Goal: Information Seeking & Learning: Compare options

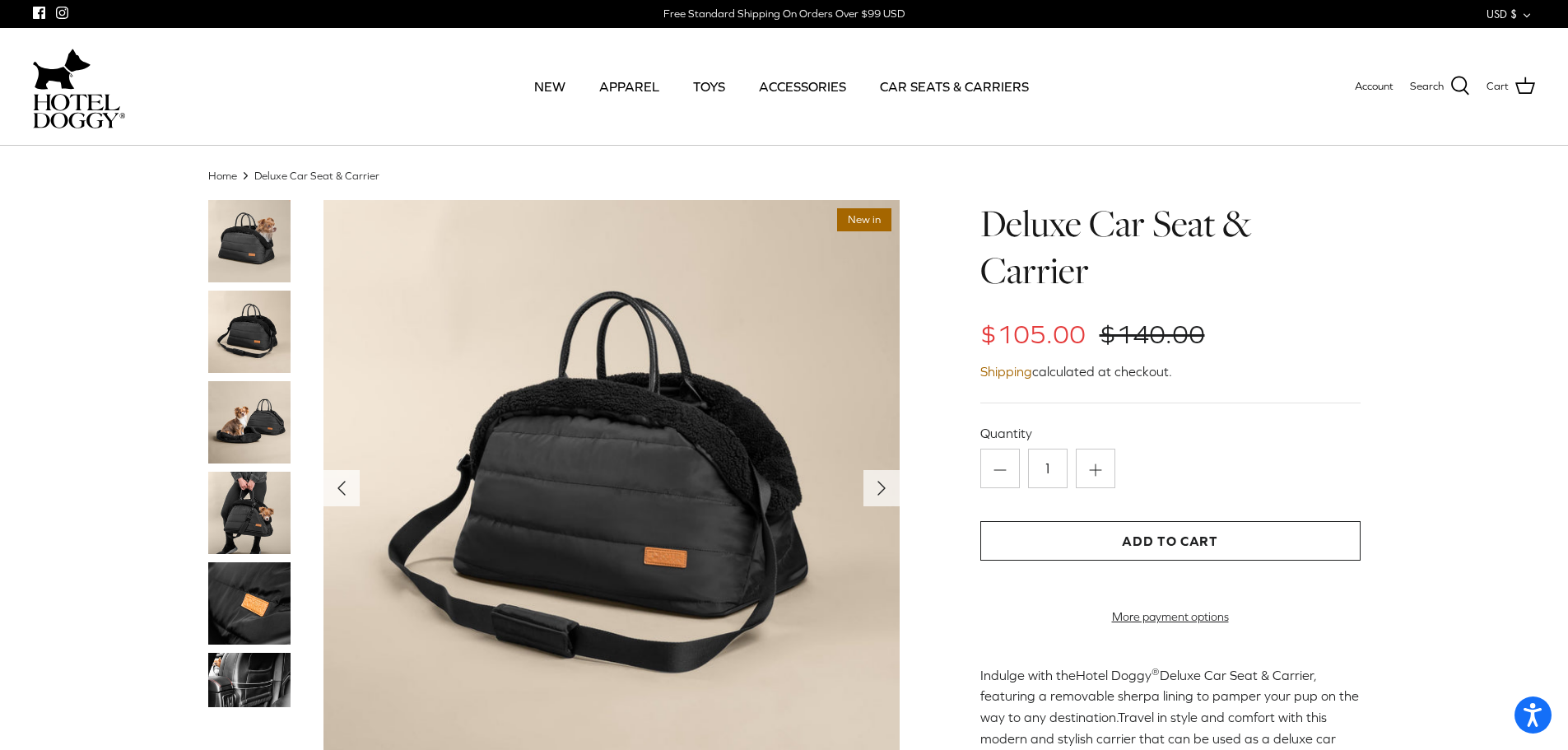
click at [253, 248] on img at bounding box center [249, 241] width 82 height 82
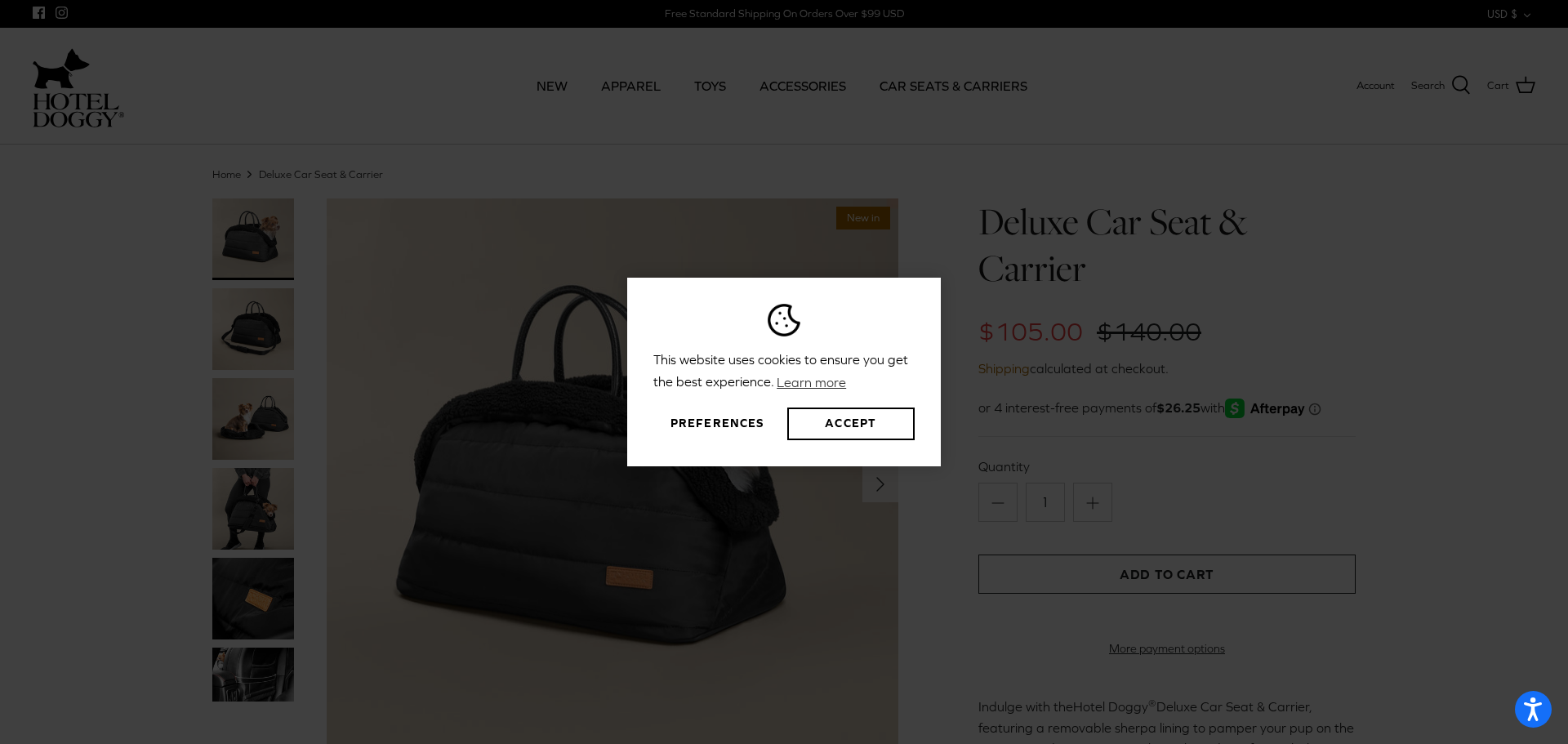
click at [233, 322] on div "This website uses cookies to ensure you get the best experience. Learn more Pre…" at bounding box center [784, 372] width 1568 height 744
click at [856, 435] on button "Accept" at bounding box center [850, 424] width 128 height 33
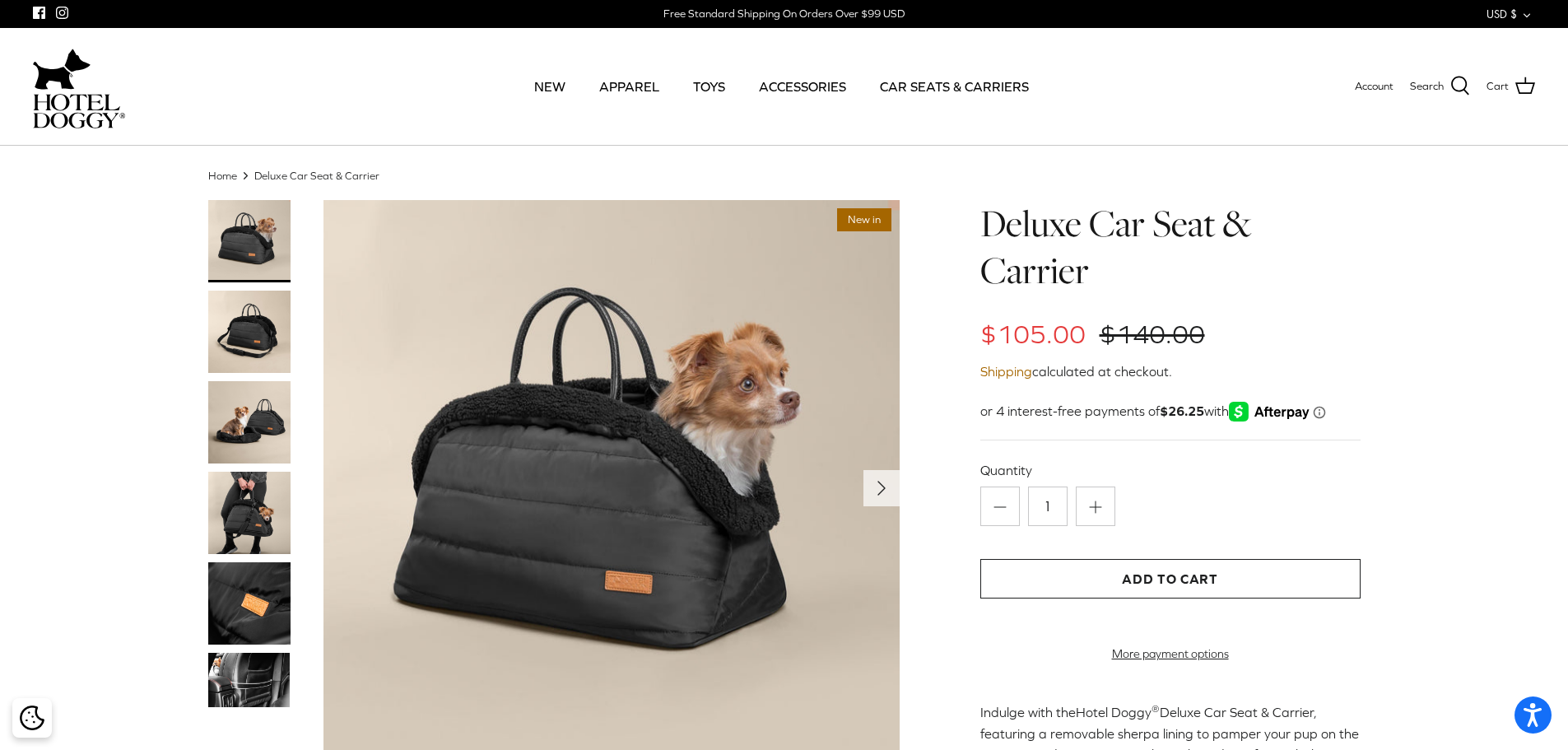
click at [263, 428] on div "This website uses cookies to ensure you get the best experience. Learn more Pre…" at bounding box center [784, 375] width 1568 height 750
click at [243, 431] on img at bounding box center [249, 422] width 82 height 82
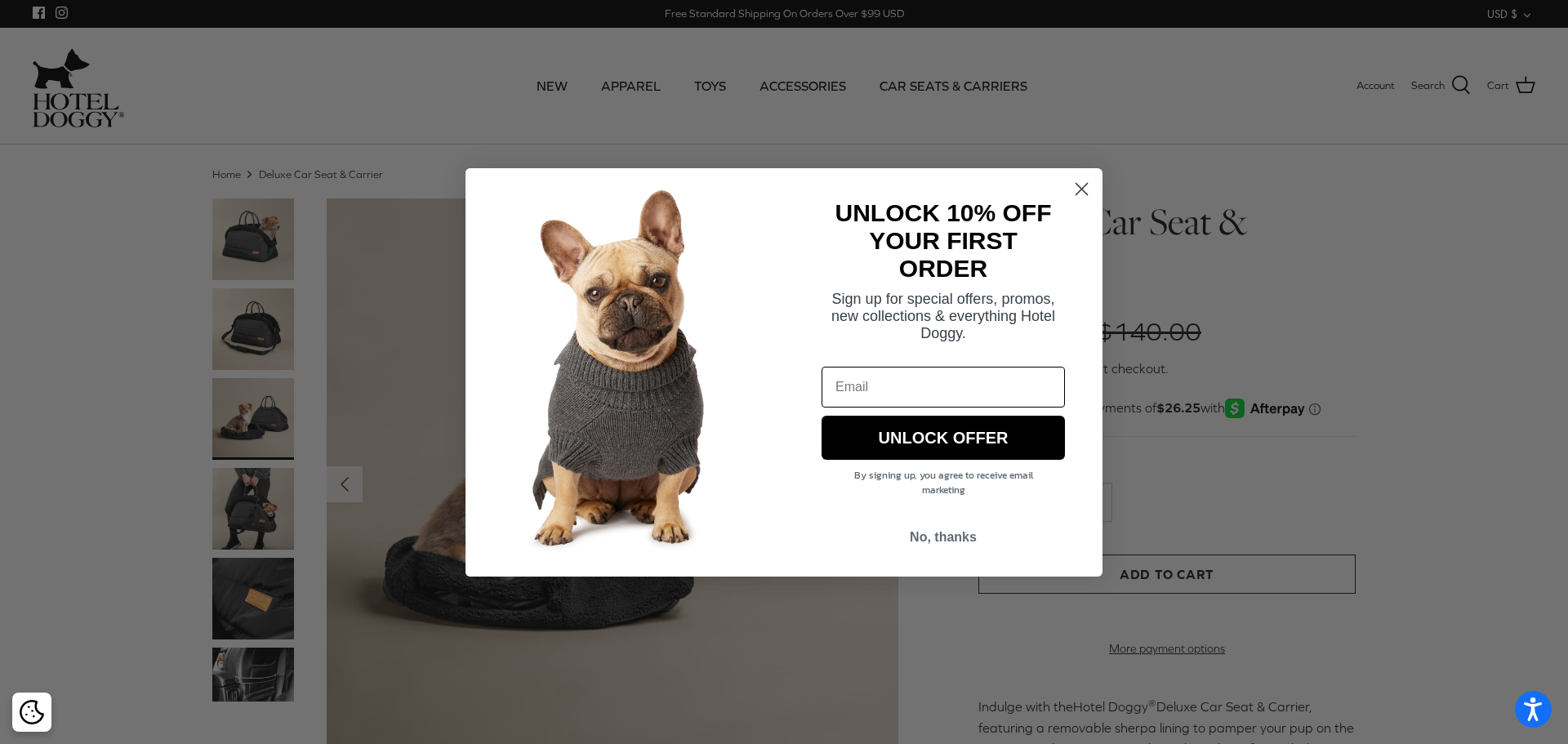
click at [1080, 190] on icon "Close dialog" at bounding box center [1082, 189] width 12 height 12
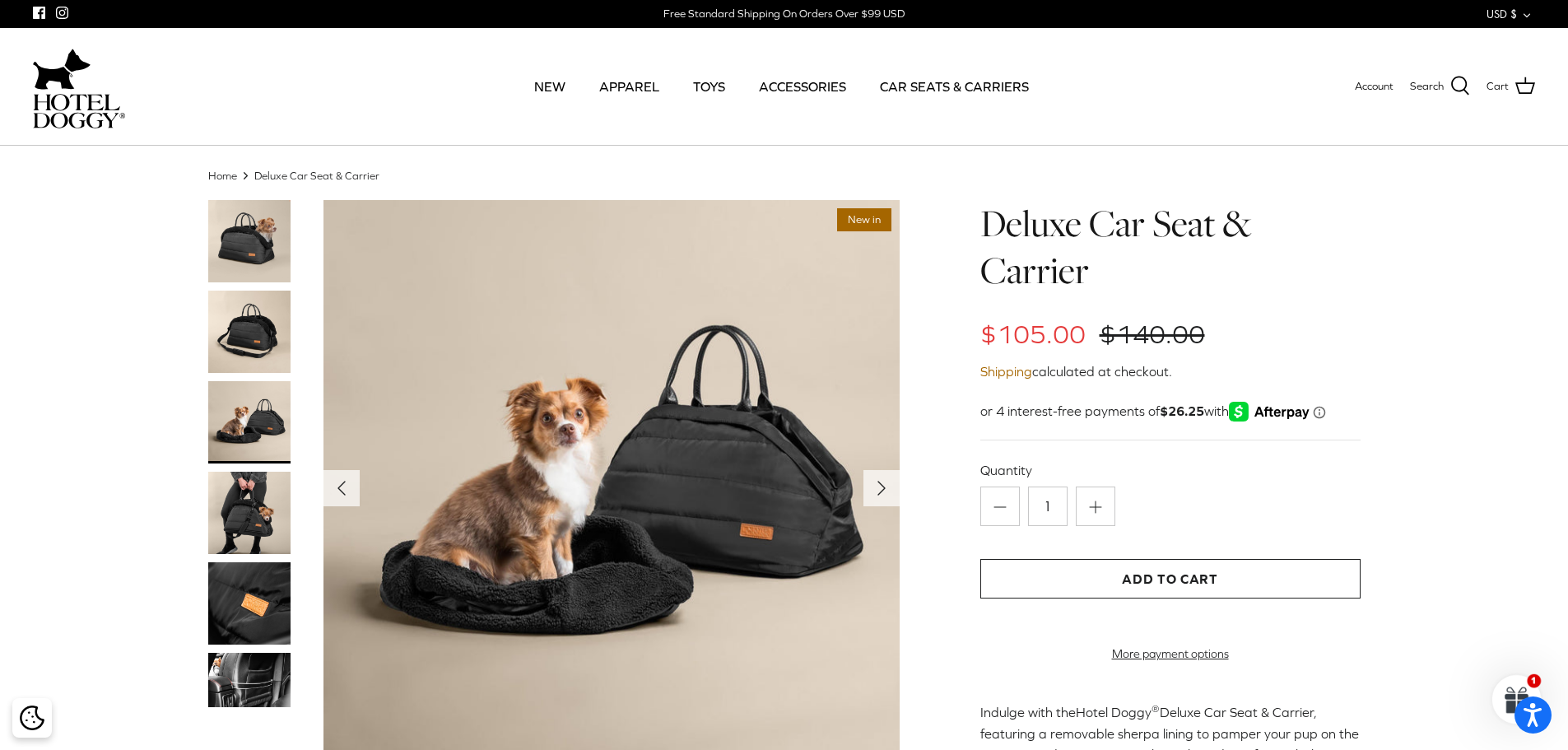
click at [264, 622] on img at bounding box center [249, 603] width 82 height 82
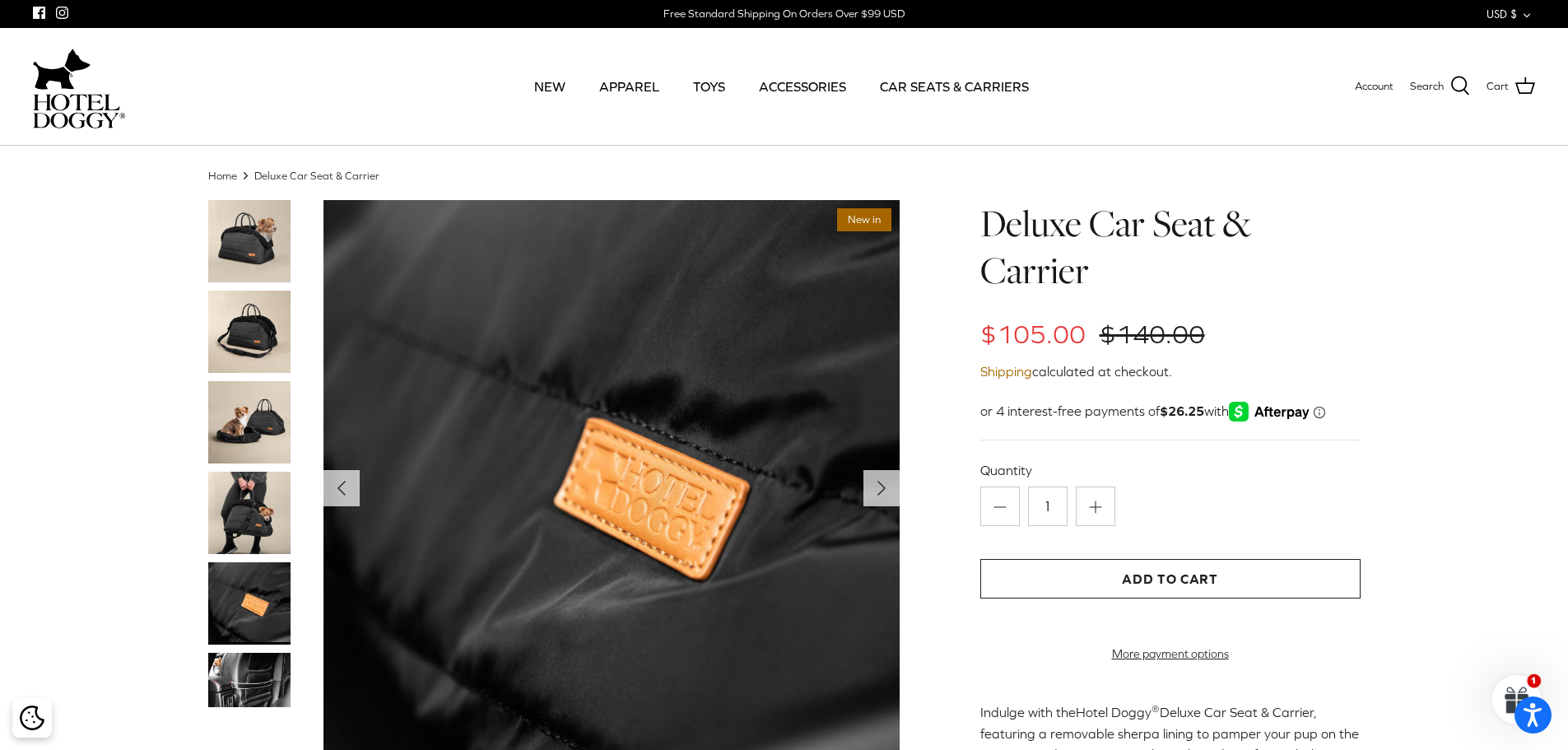
click at [266, 675] on img at bounding box center [249, 680] width 82 height 55
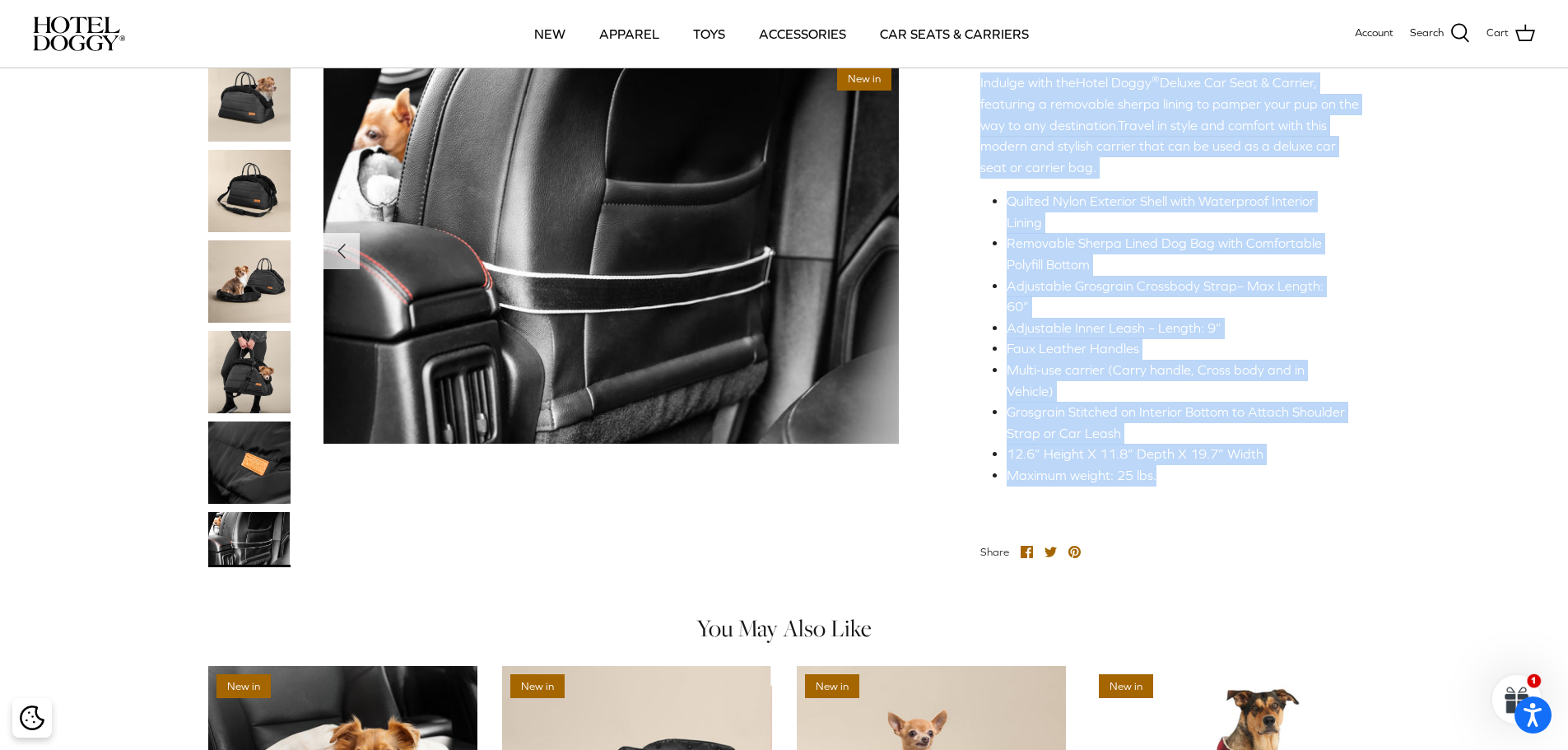
scroll to position [338, 0]
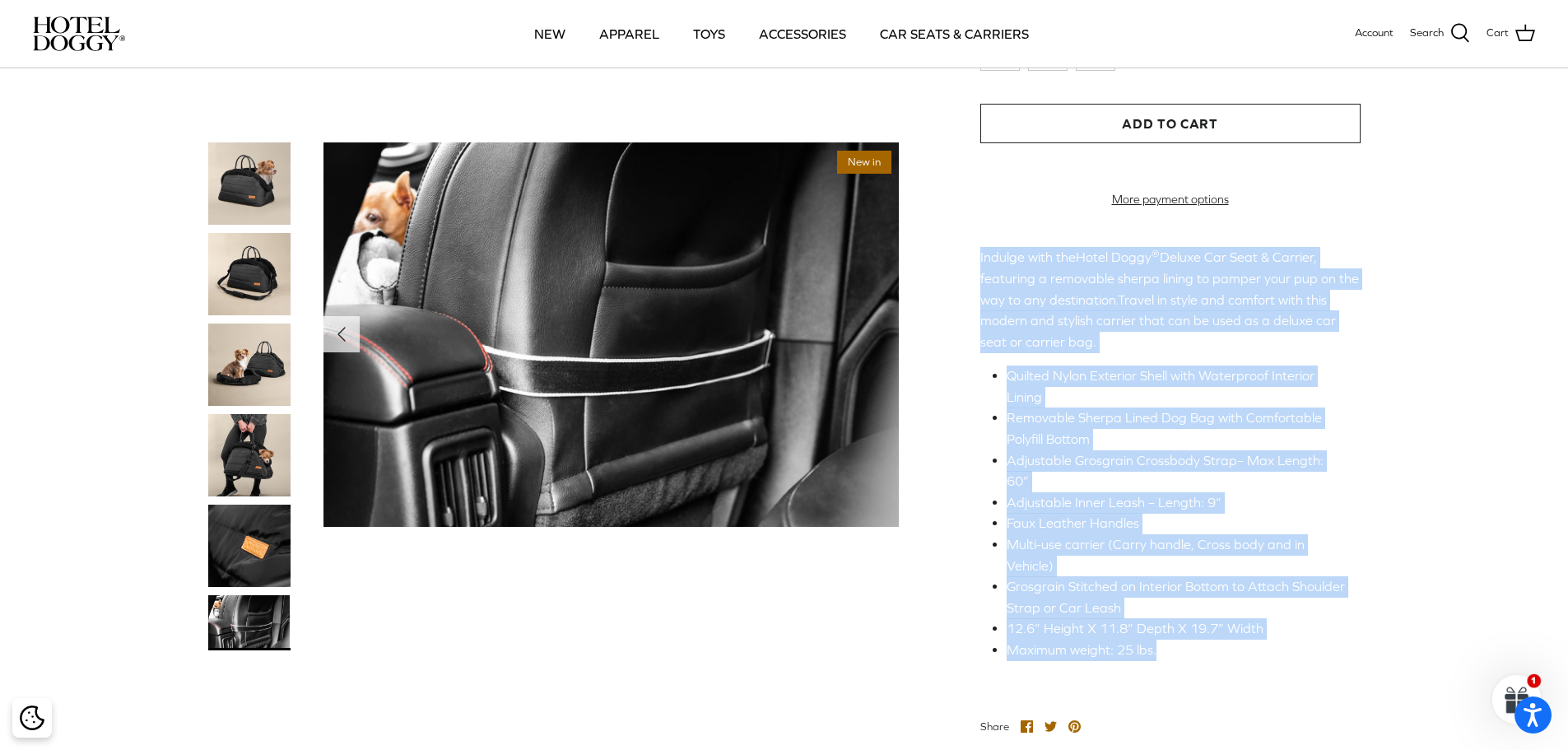
drag, startPoint x: 1188, startPoint y: 400, endPoint x: 976, endPoint y: 274, distance: 246.6
click at [976, 274] on div "Left Right New in" at bounding box center [785, 247] width 1218 height 1004
copy div "Indulge with the Hotel Doggy ® Deluxe Car Seat & Carrier, featuring a removable…"
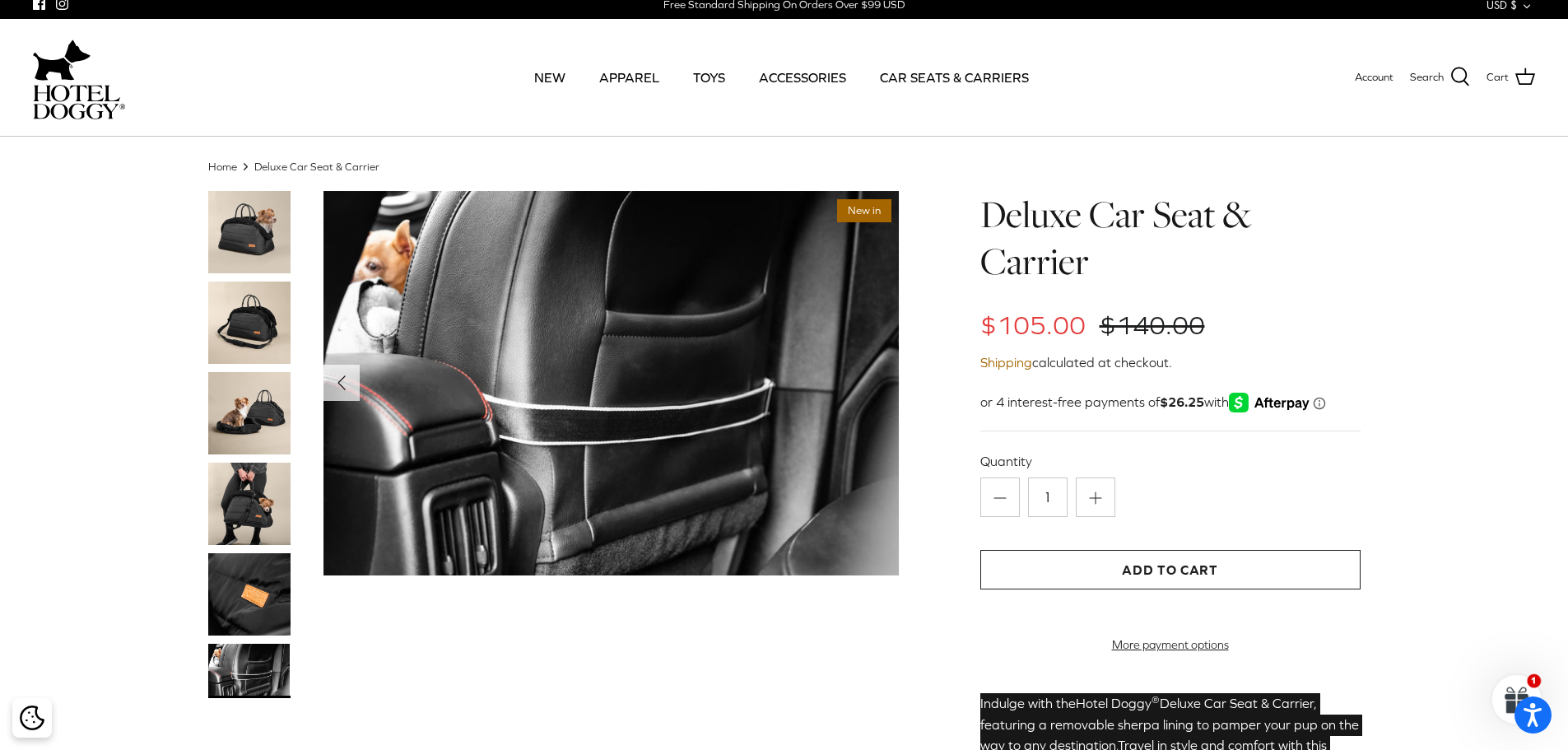
scroll to position [0, 0]
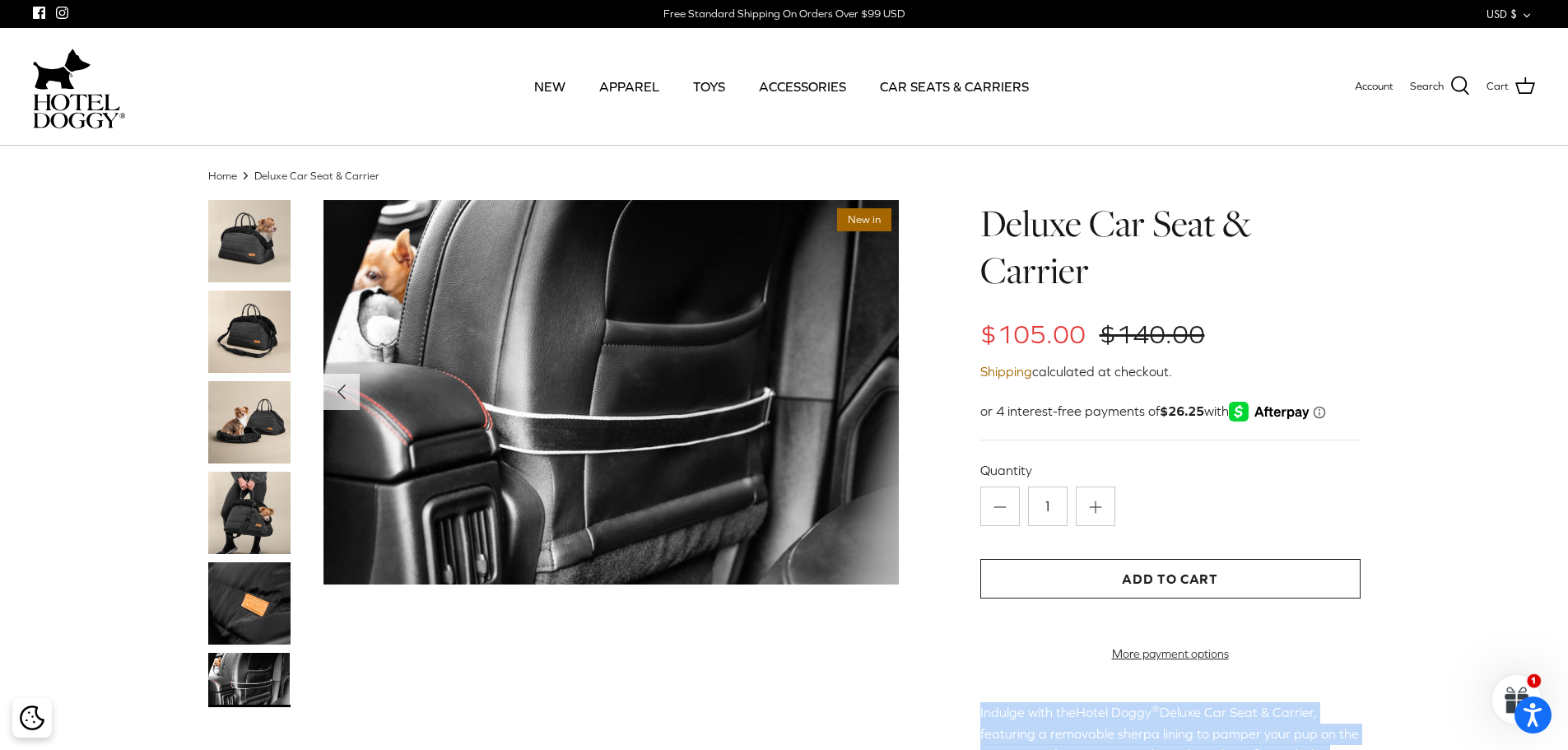
click at [581, 428] on img at bounding box center [611, 392] width 576 height 385
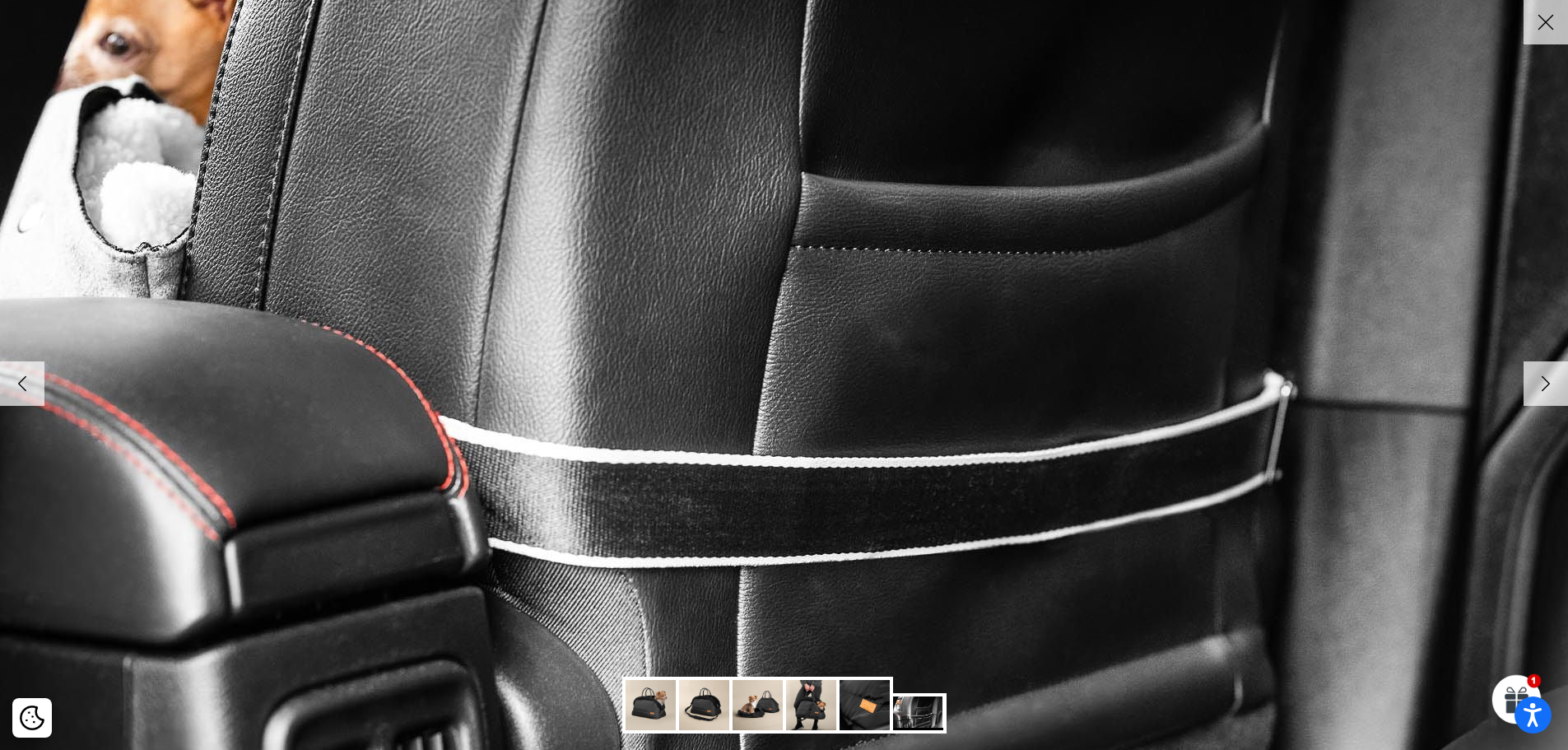
drag, startPoint x: 581, startPoint y: 428, endPoint x: 357, endPoint y: 352, distance: 236.5
click at [357, 352] on img at bounding box center [816, 386] width 1686 height 1125
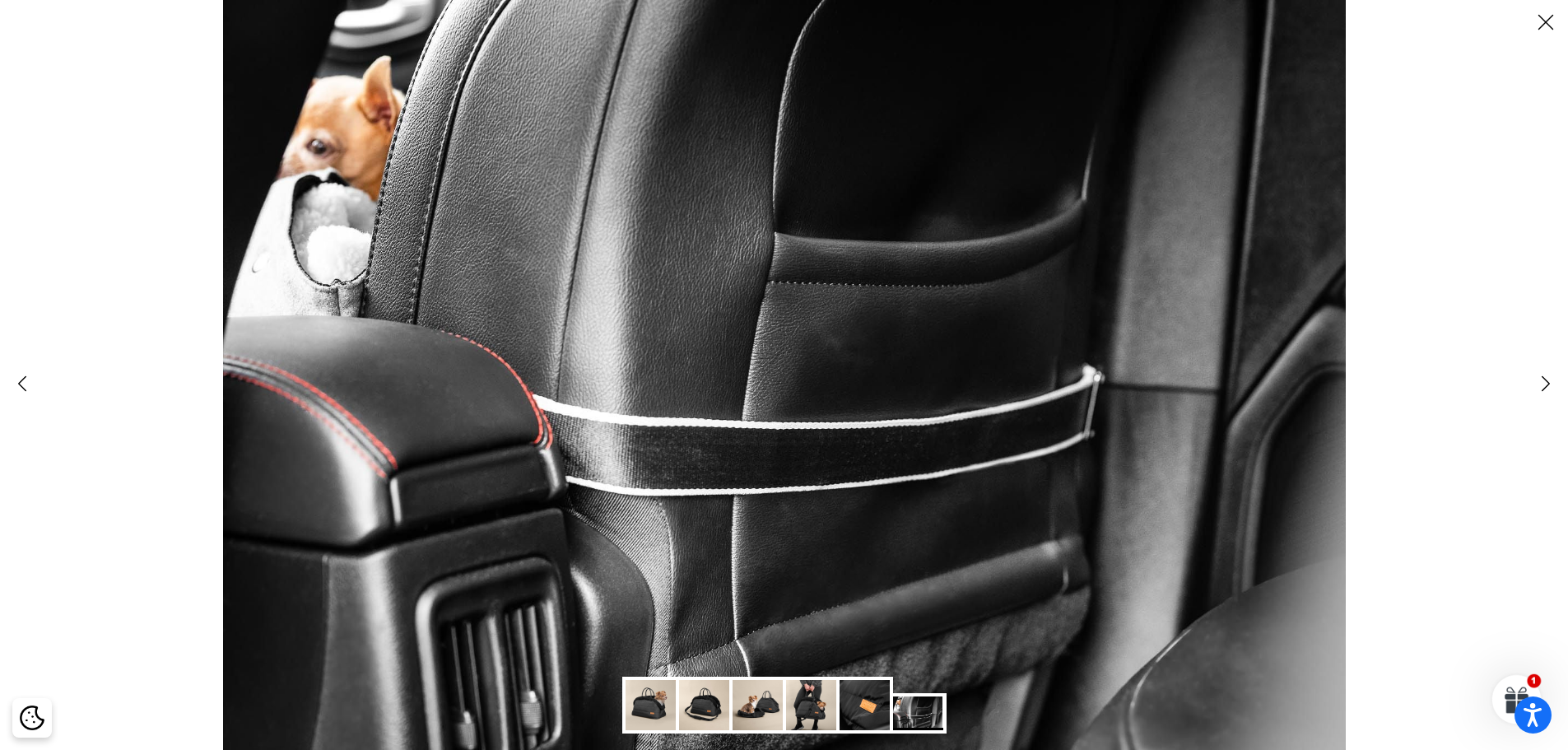
click at [1544, 25] on line at bounding box center [1547, 22] width 14 height 14
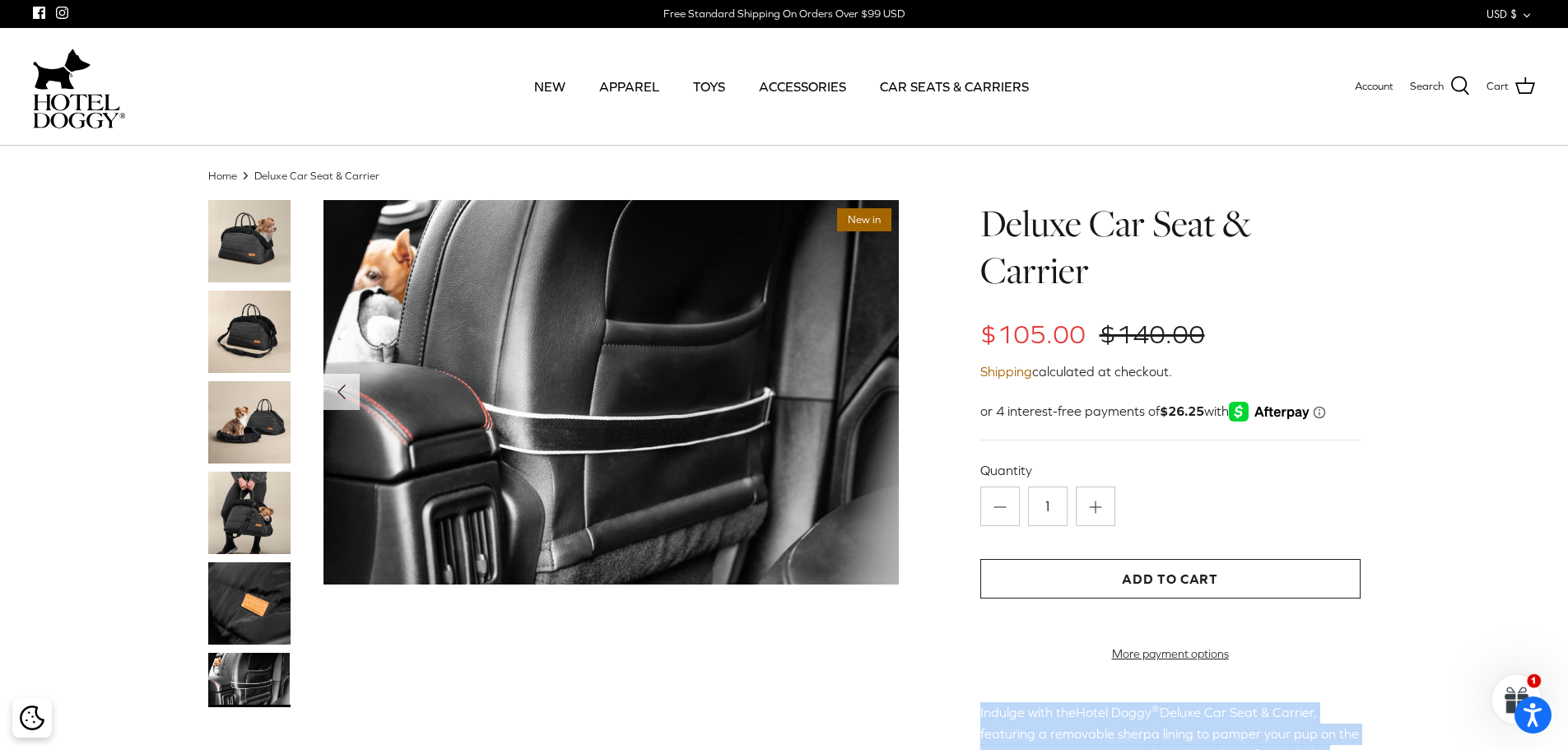
click at [265, 230] on img at bounding box center [249, 241] width 82 height 82
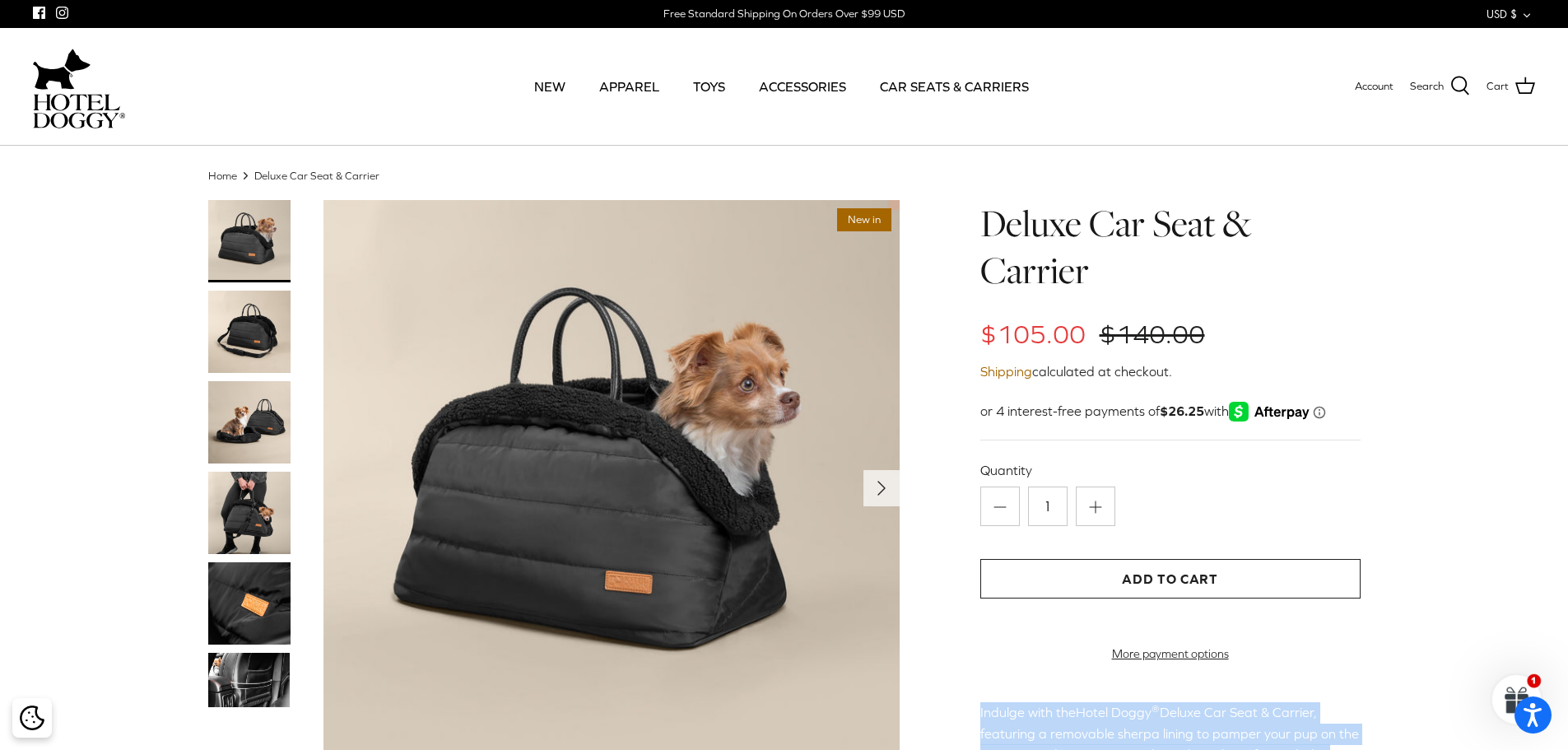
drag, startPoint x: 272, startPoint y: 348, endPoint x: 256, endPoint y: 328, distance: 25.6
click at [256, 328] on img at bounding box center [249, 332] width 82 height 82
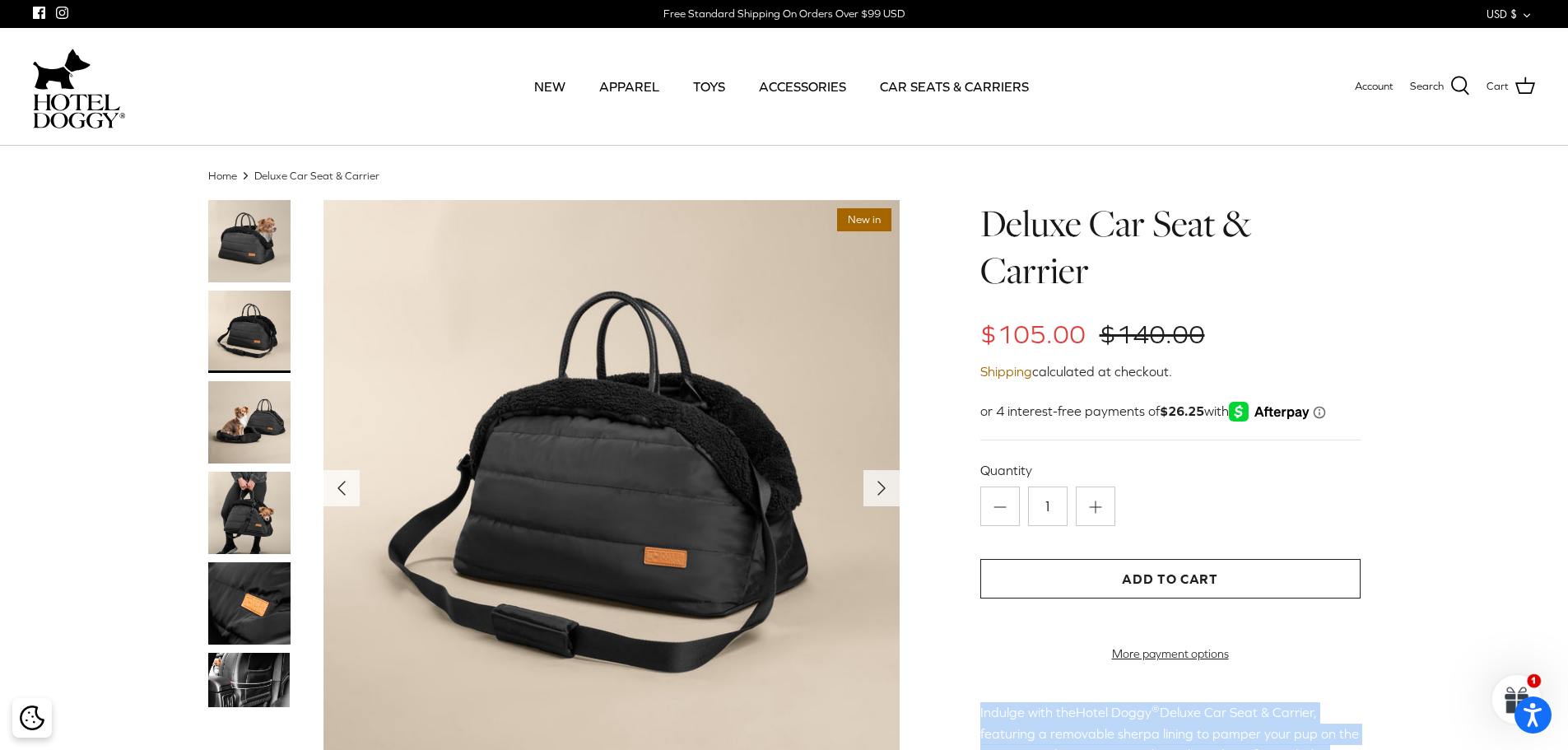
click at [233, 433] on img at bounding box center [249, 422] width 82 height 82
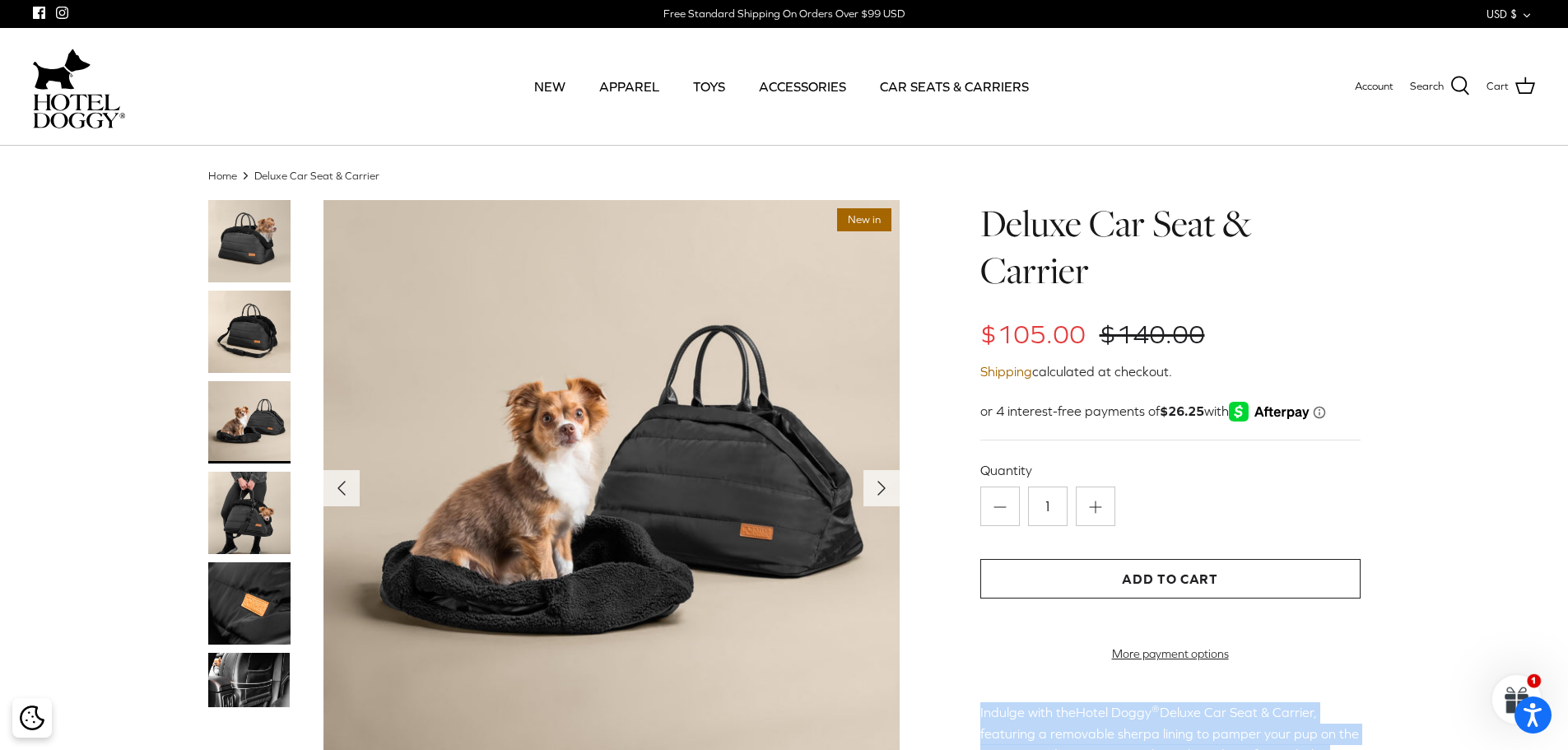
click at [258, 497] on img at bounding box center [249, 513] width 82 height 82
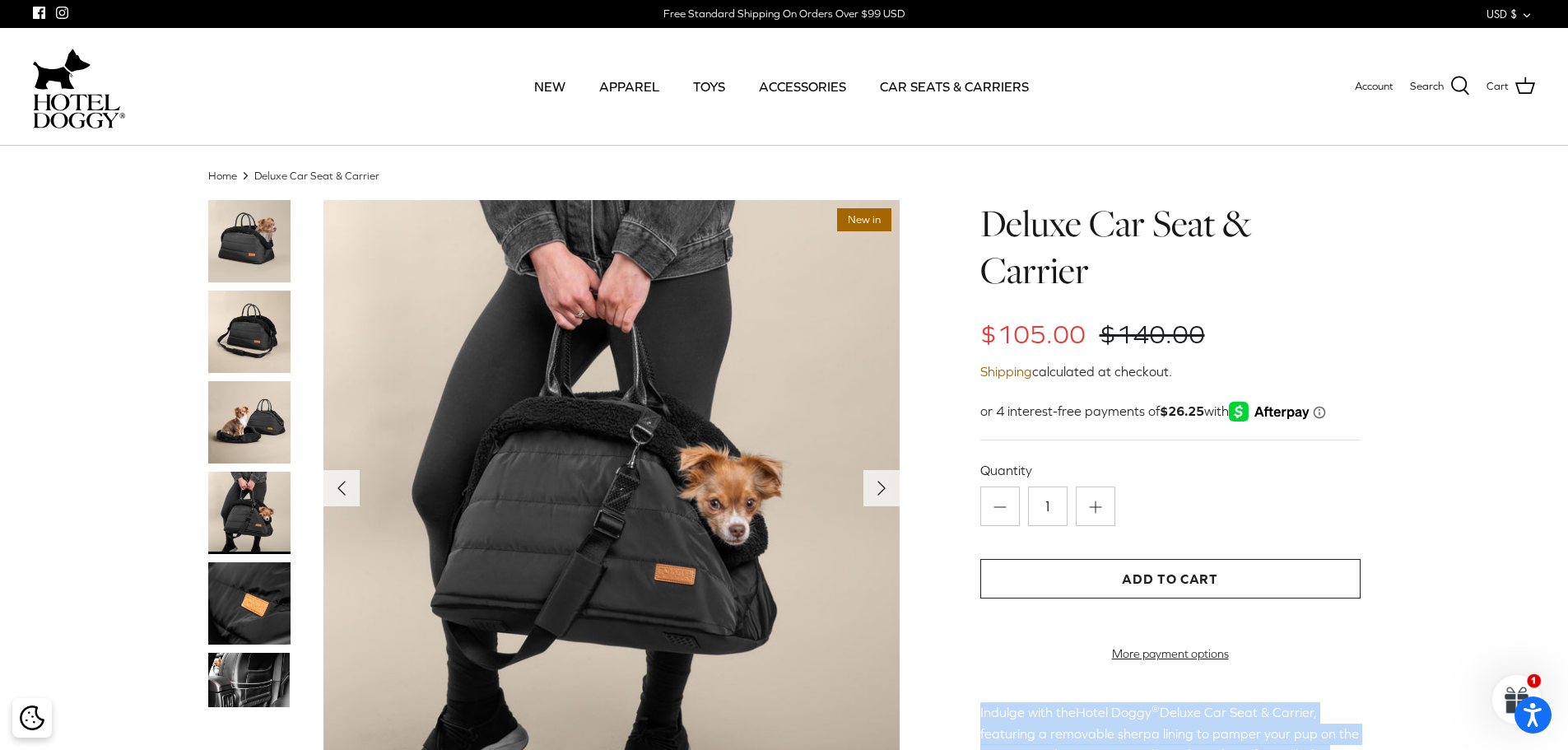
click at [248, 582] on img at bounding box center [249, 603] width 82 height 82
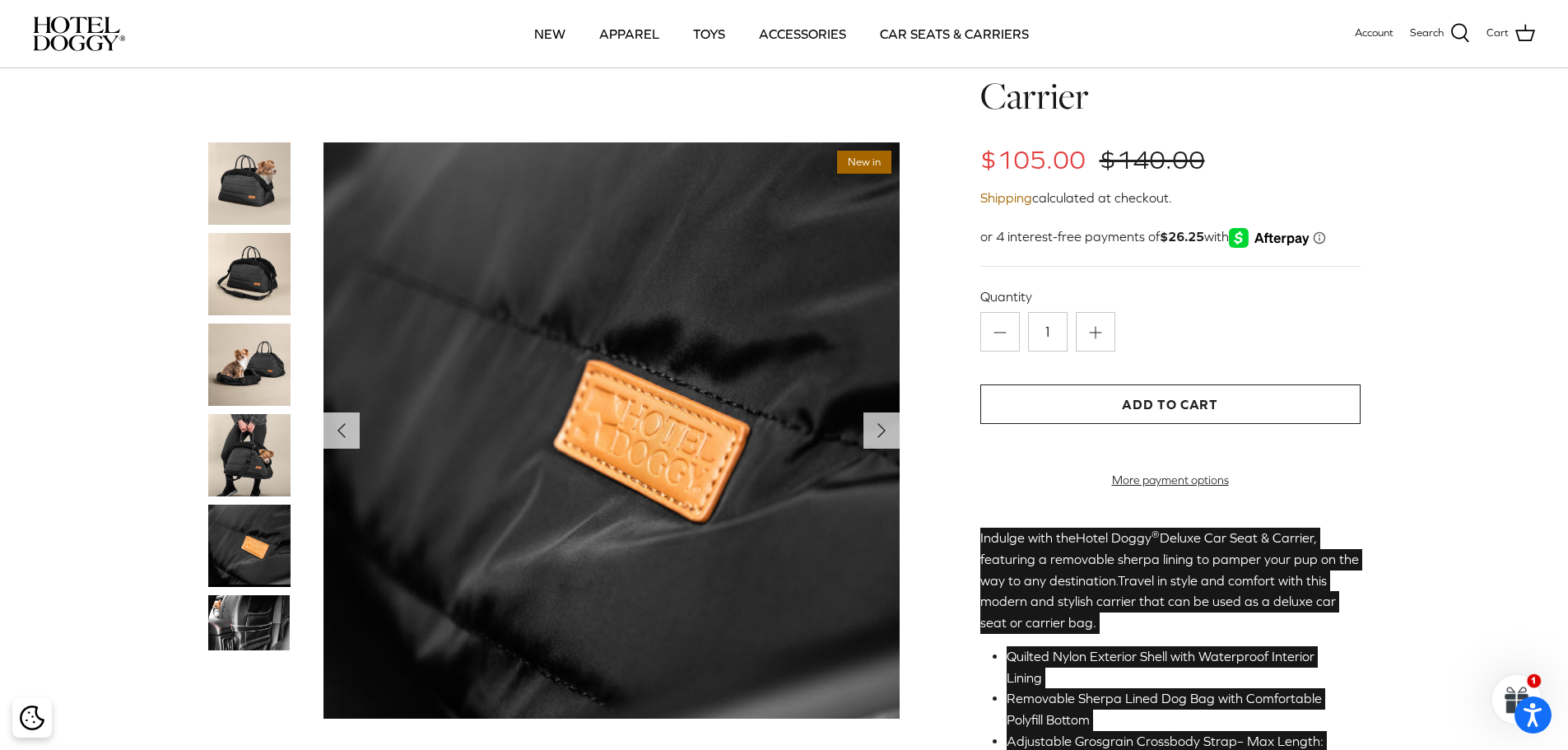
scroll to position [165, 0]
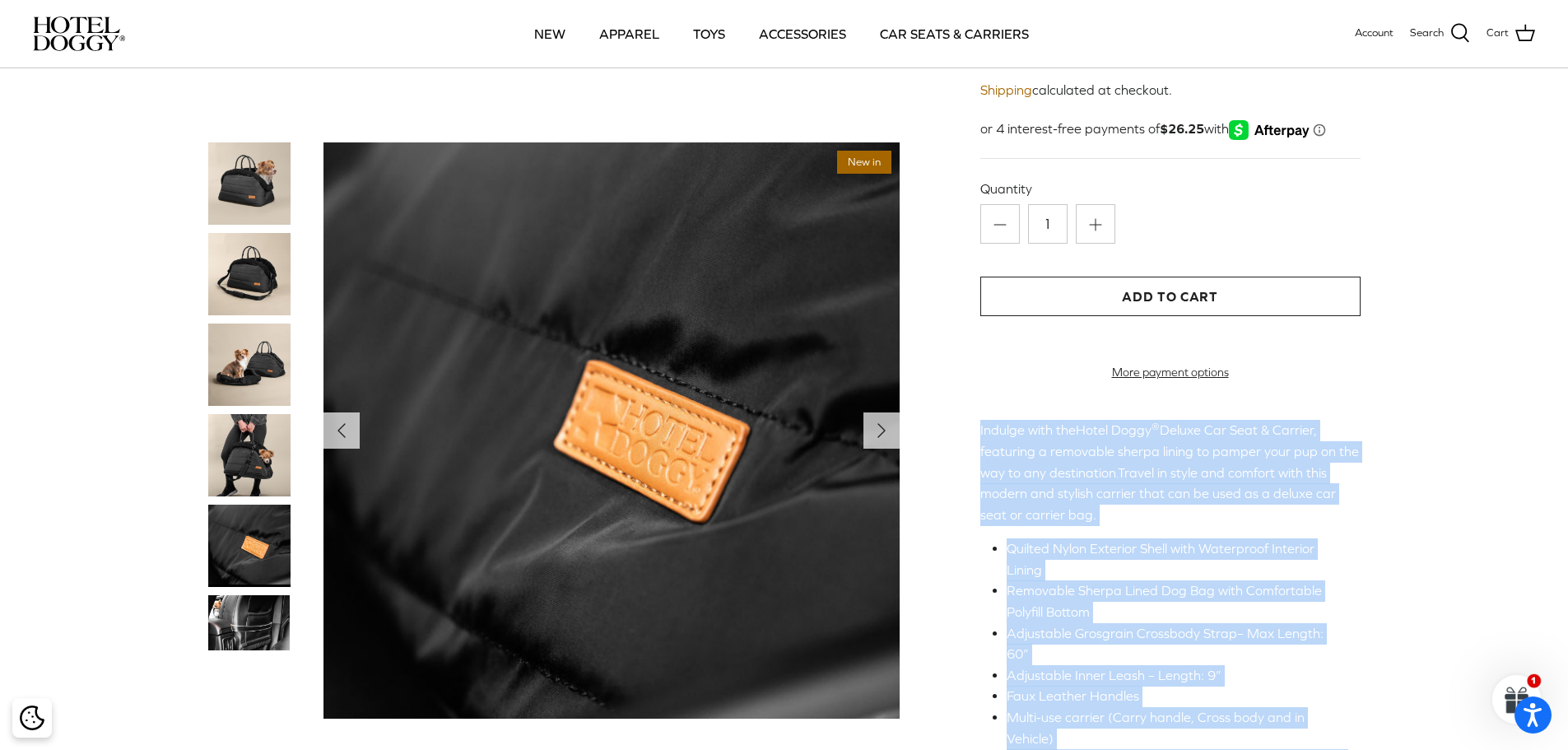
click at [263, 619] on img at bounding box center [249, 623] width 82 height 55
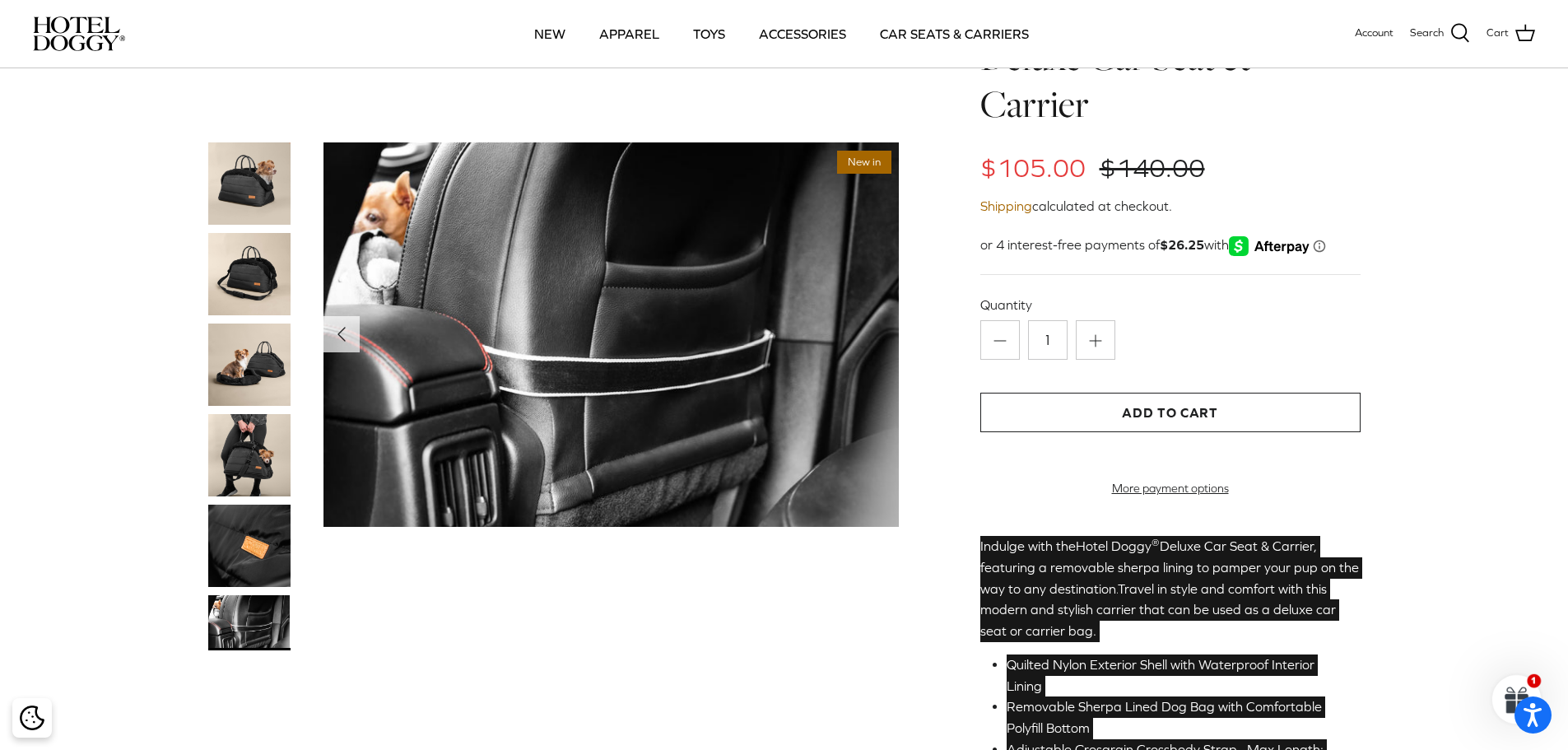
scroll to position [0, 0]
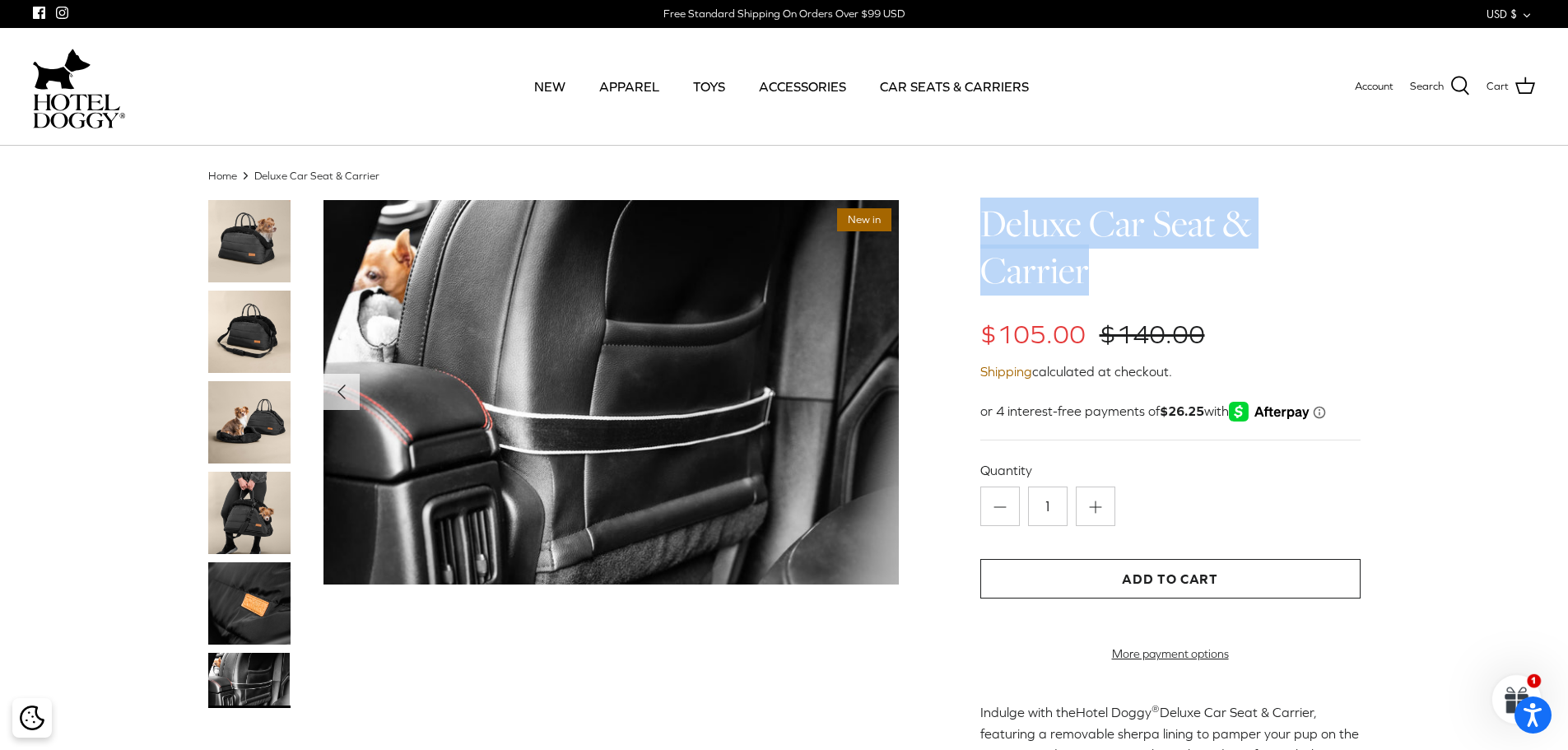
drag, startPoint x: 1113, startPoint y: 276, endPoint x: 948, endPoint y: 218, distance: 174.9
click at [948, 218] on div "Left Right New in" at bounding box center [785, 701] width 1218 height 1004
copy h1 "Deluxe Car Seat & Carrier"
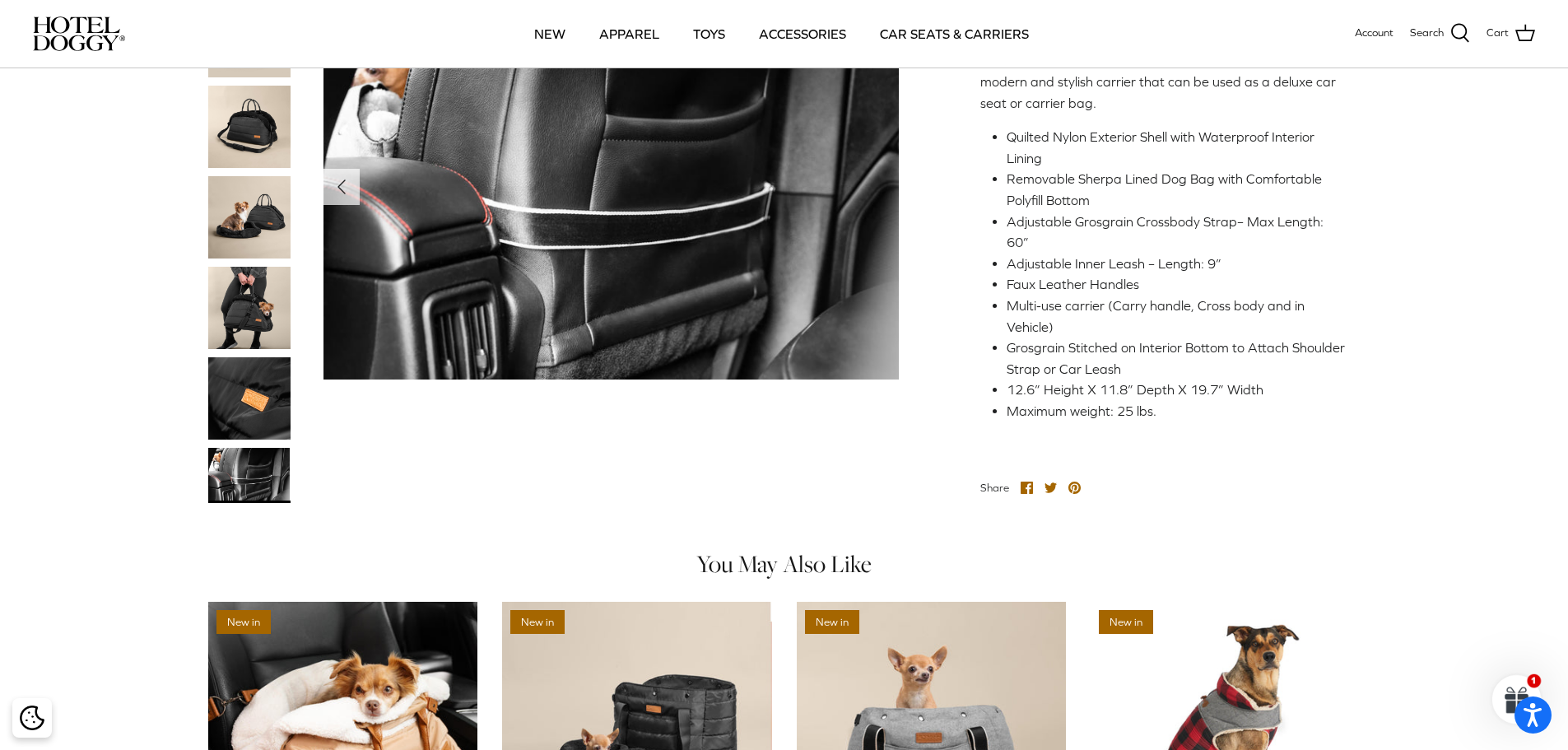
scroll to position [823, 0]
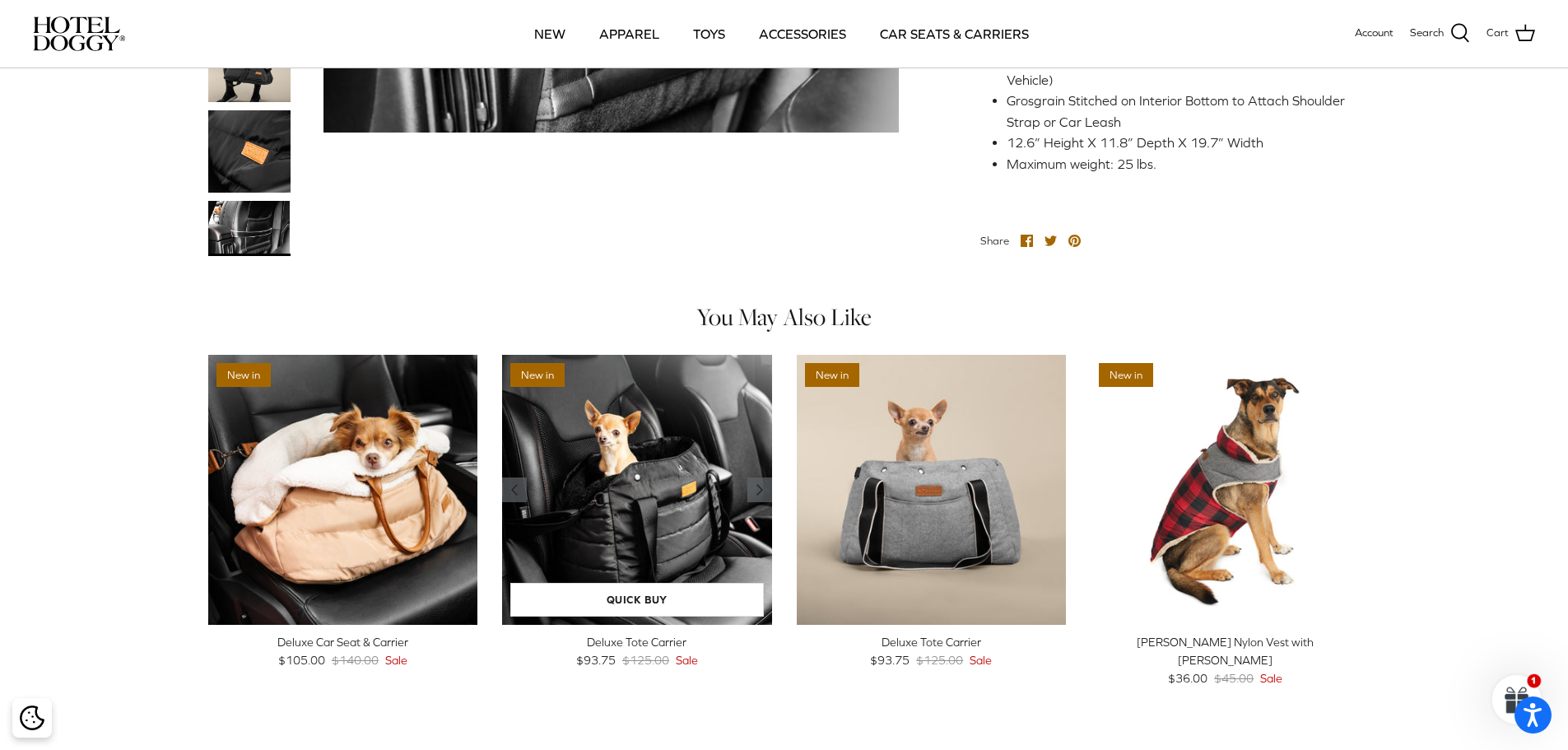
click at [650, 480] on img "Deluxe Tote Carrier" at bounding box center [637, 490] width 270 height 270
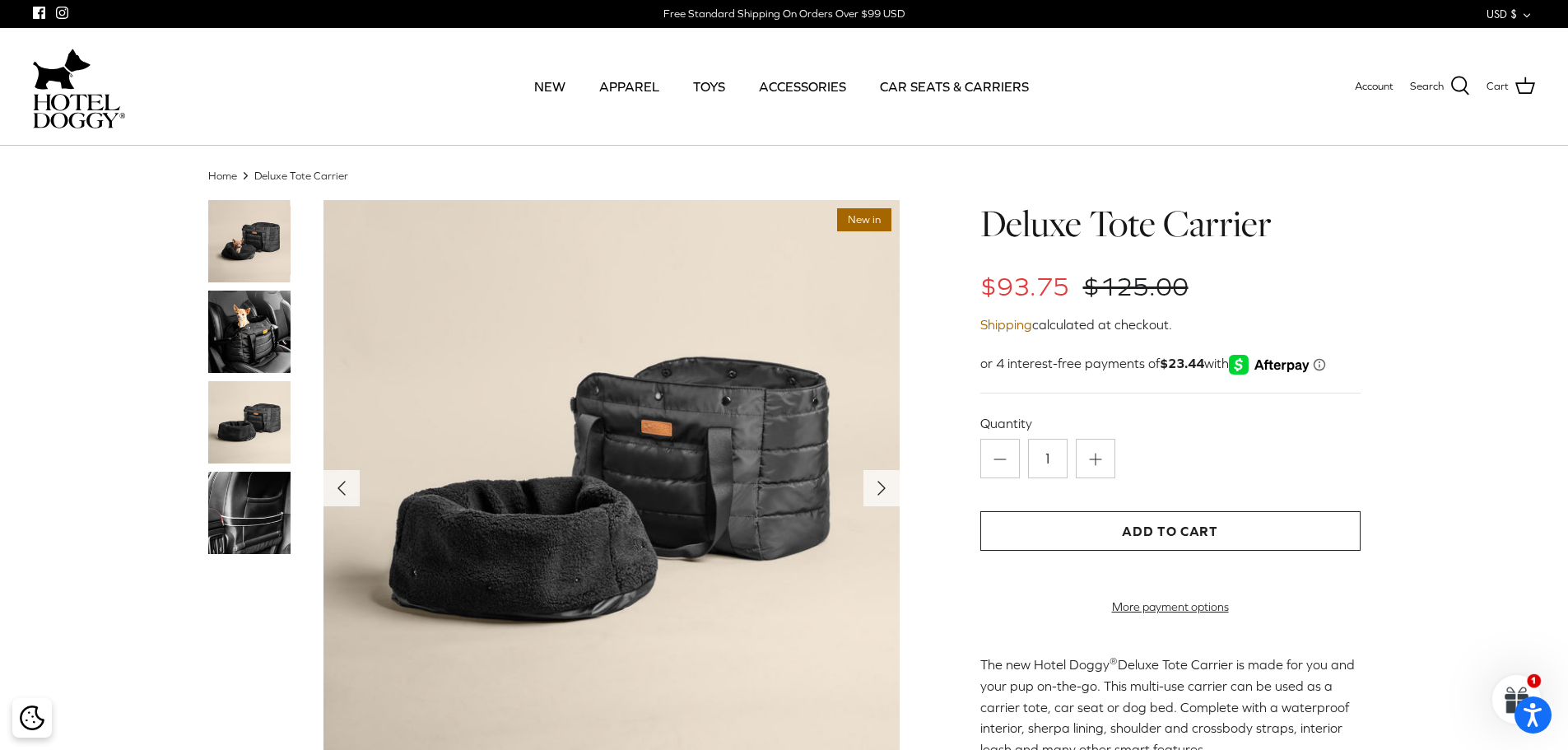
click at [243, 334] on img at bounding box center [249, 332] width 82 height 82
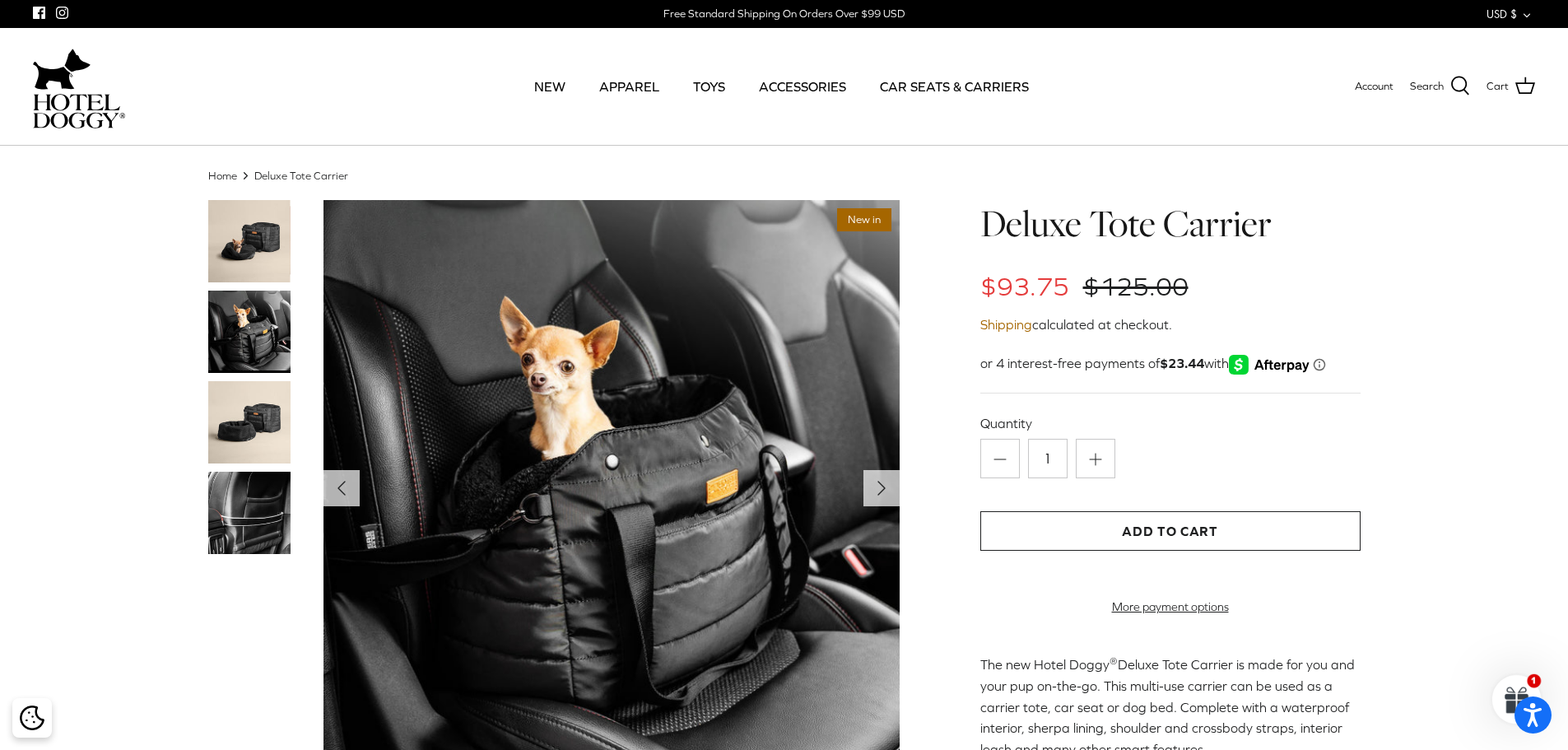
click at [244, 416] on img at bounding box center [249, 422] width 82 height 82
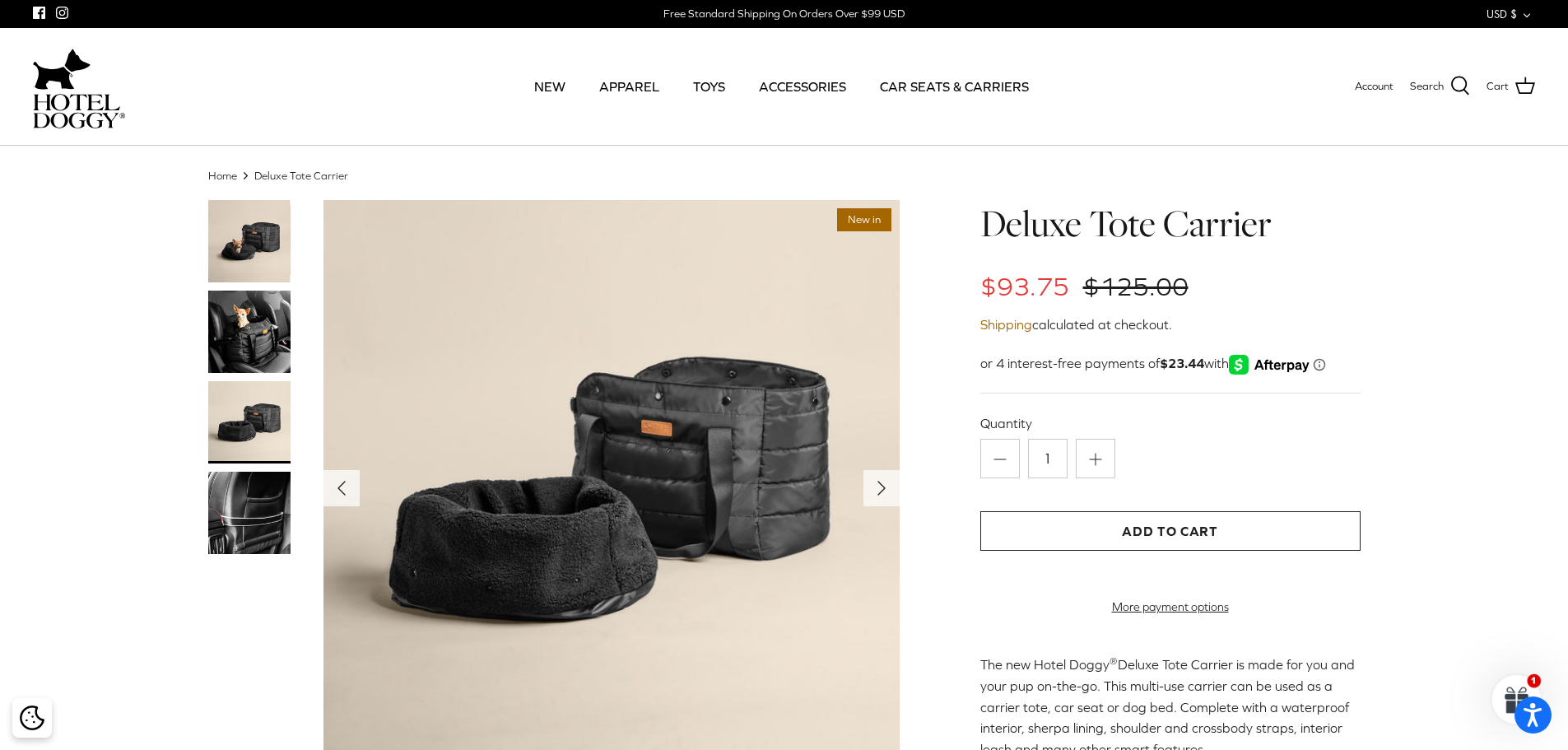
click at [237, 496] on img at bounding box center [249, 513] width 82 height 82
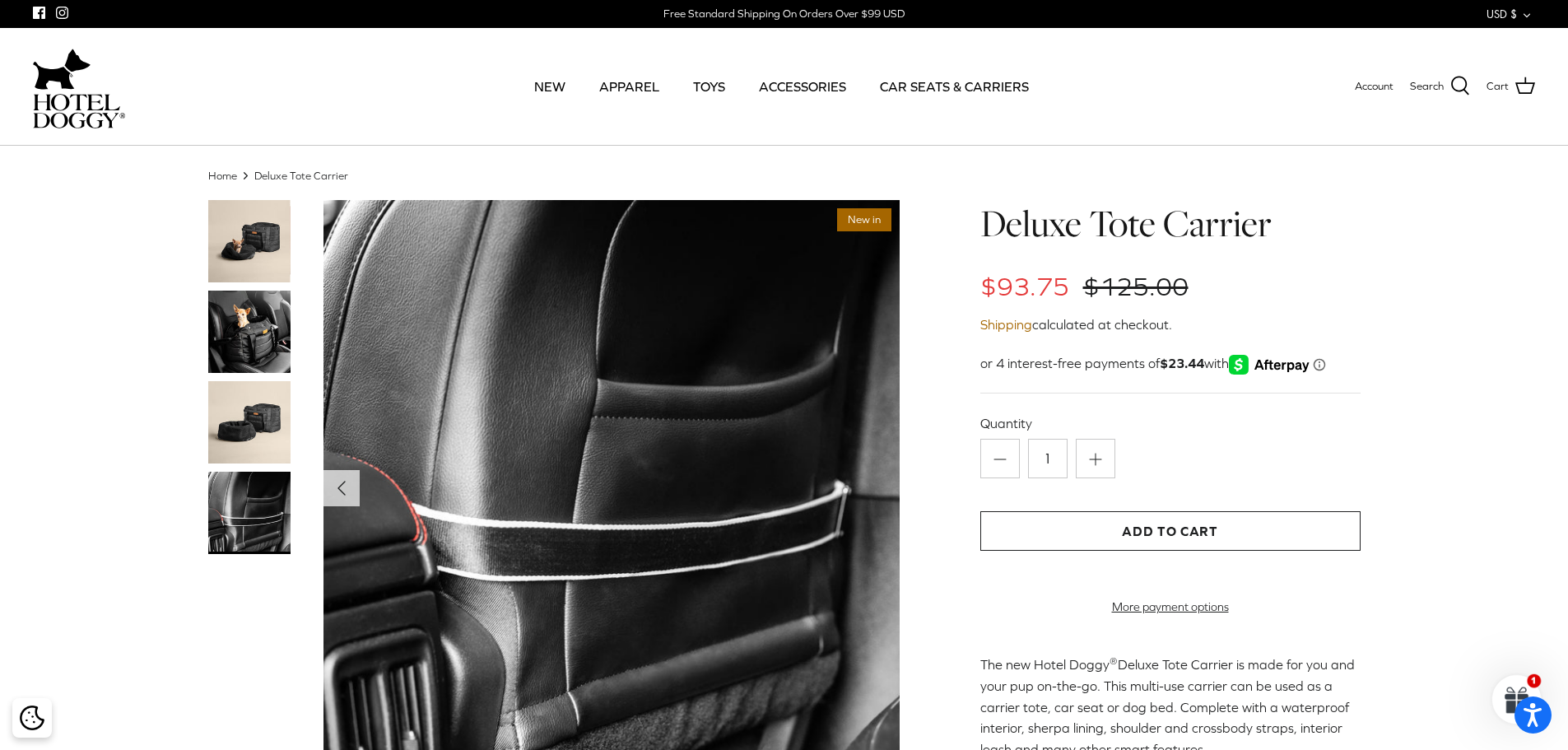
click at [224, 229] on img at bounding box center [249, 241] width 82 height 82
